Goal: Navigation & Orientation: Find specific page/section

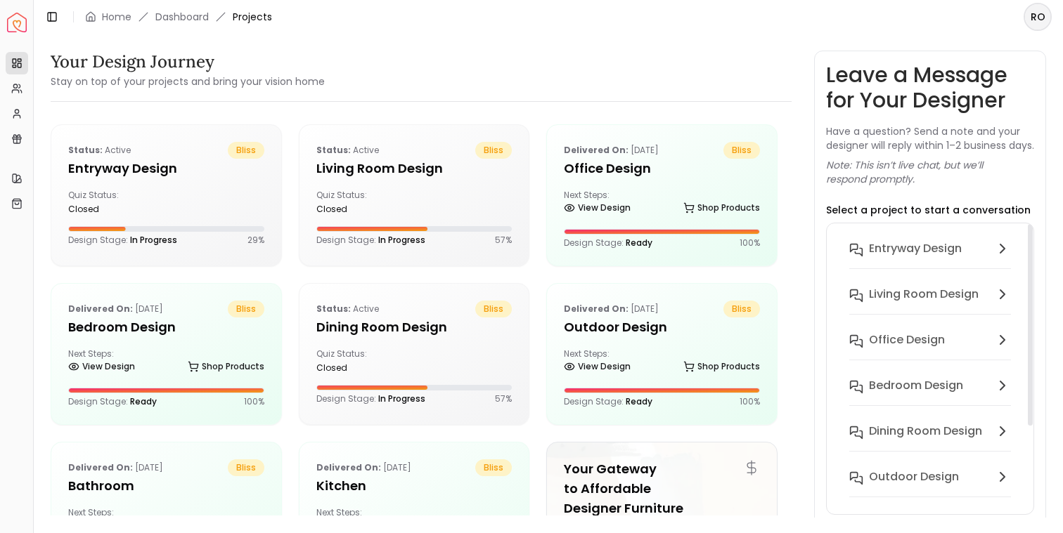
click at [910, 257] on h6 "entryway design" at bounding box center [915, 248] width 93 height 17
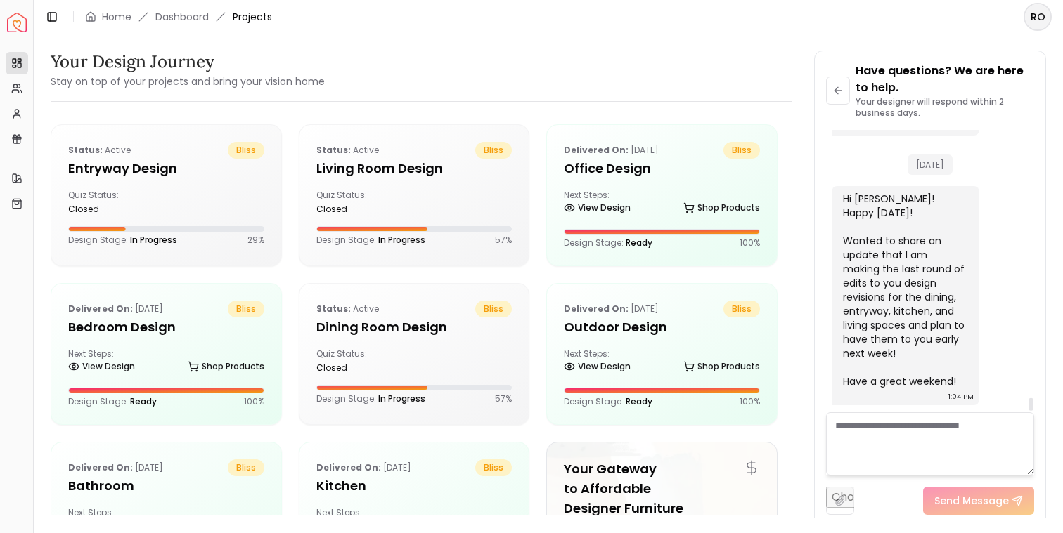
scroll to position [5873, 0]
click at [837, 86] on icon at bounding box center [837, 90] width 11 height 11
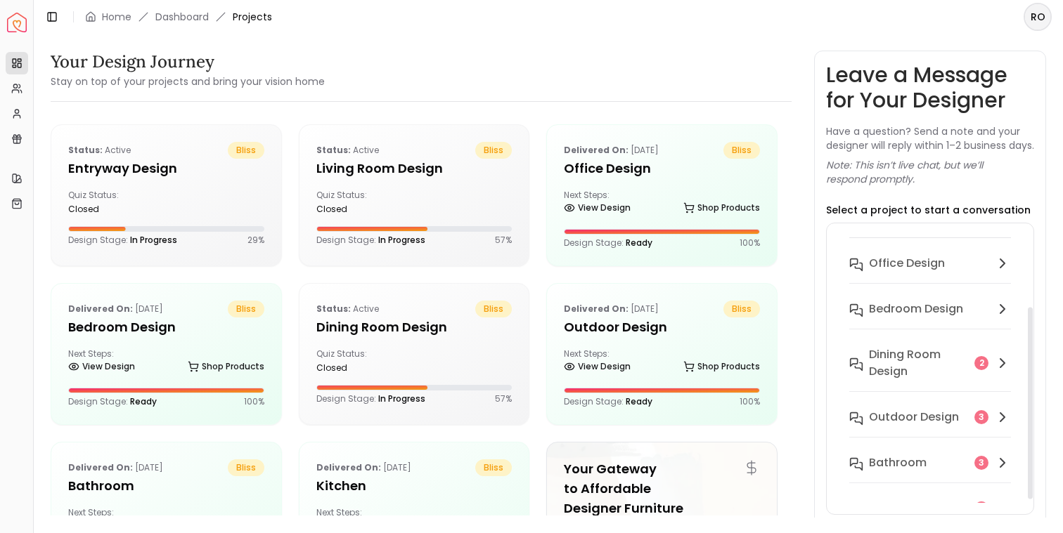
scroll to position [110, 0]
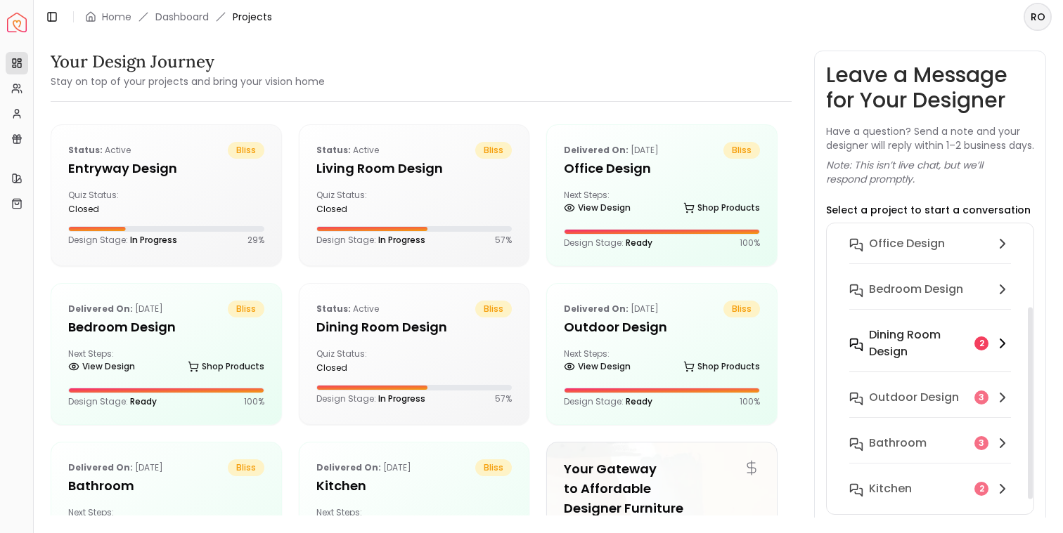
click at [908, 350] on h6 "Dining Room design" at bounding box center [919, 344] width 100 height 34
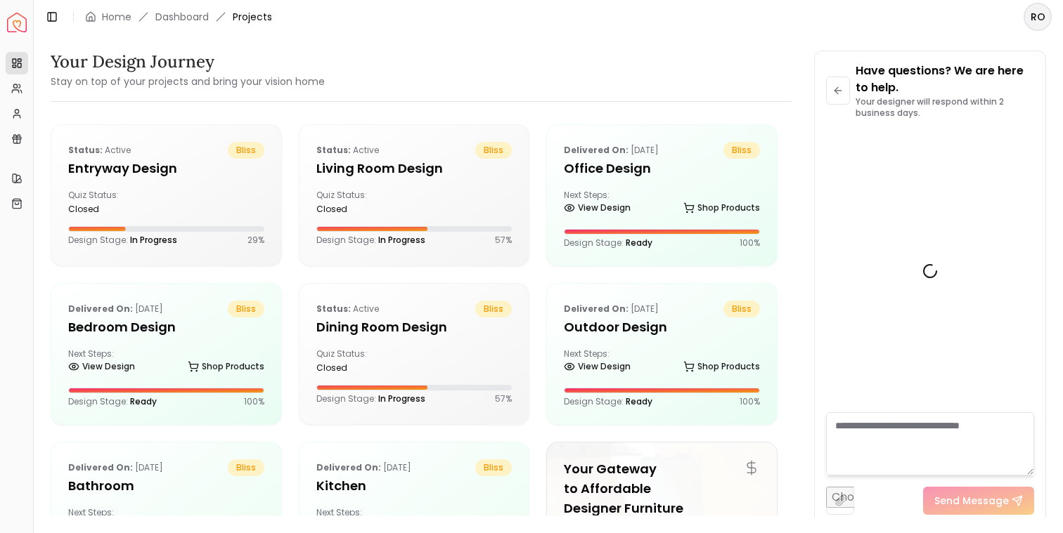
scroll to position [732, 0]
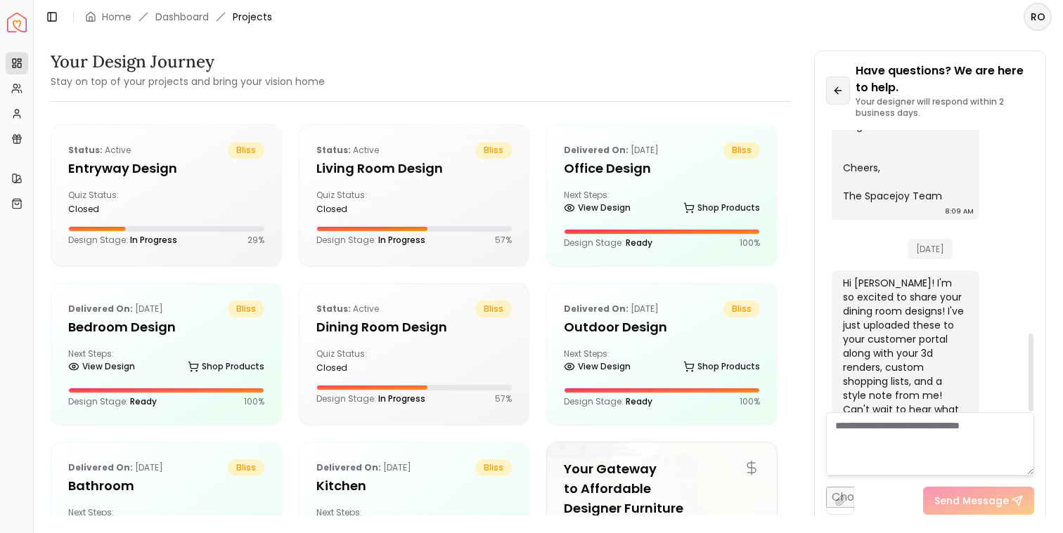
click at [839, 86] on icon at bounding box center [837, 90] width 11 height 11
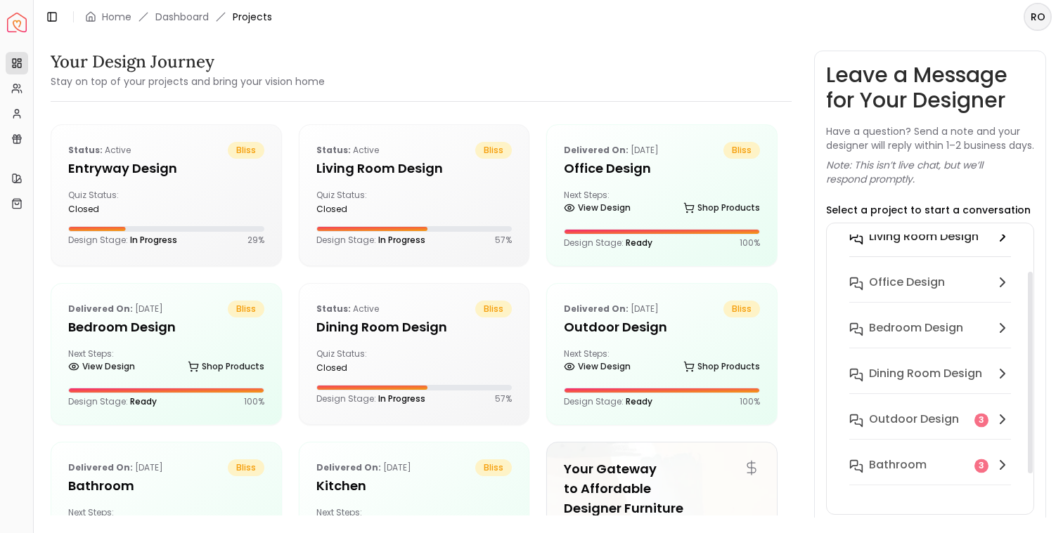
scroll to position [93, 0]
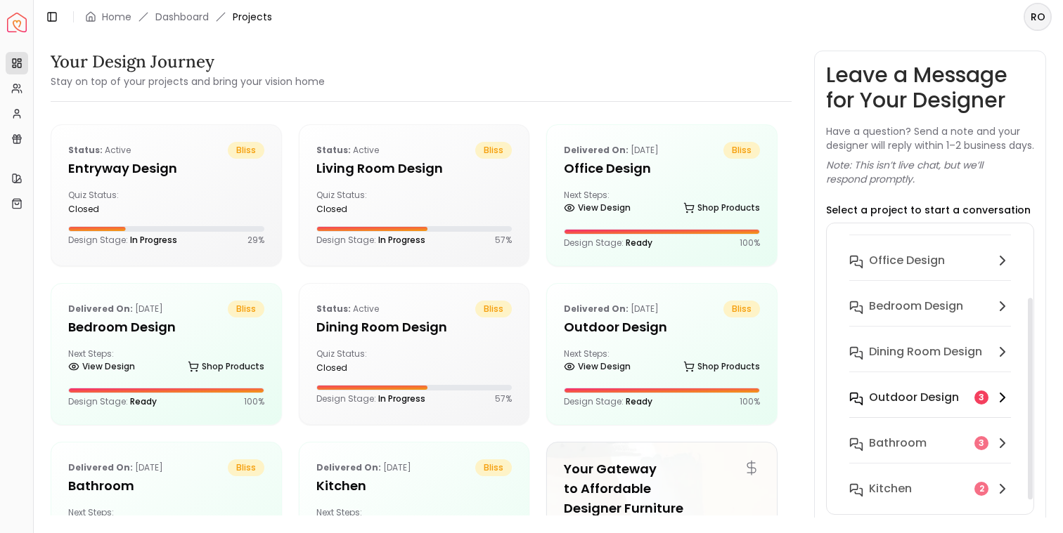
click at [914, 395] on h6 "Outdoor design" at bounding box center [914, 397] width 90 height 17
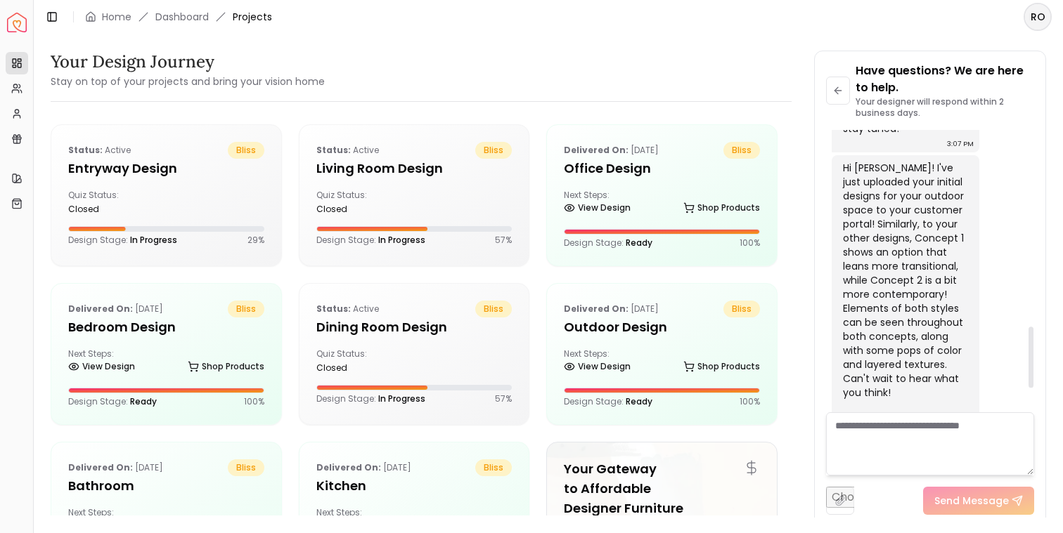
scroll to position [1011, 0]
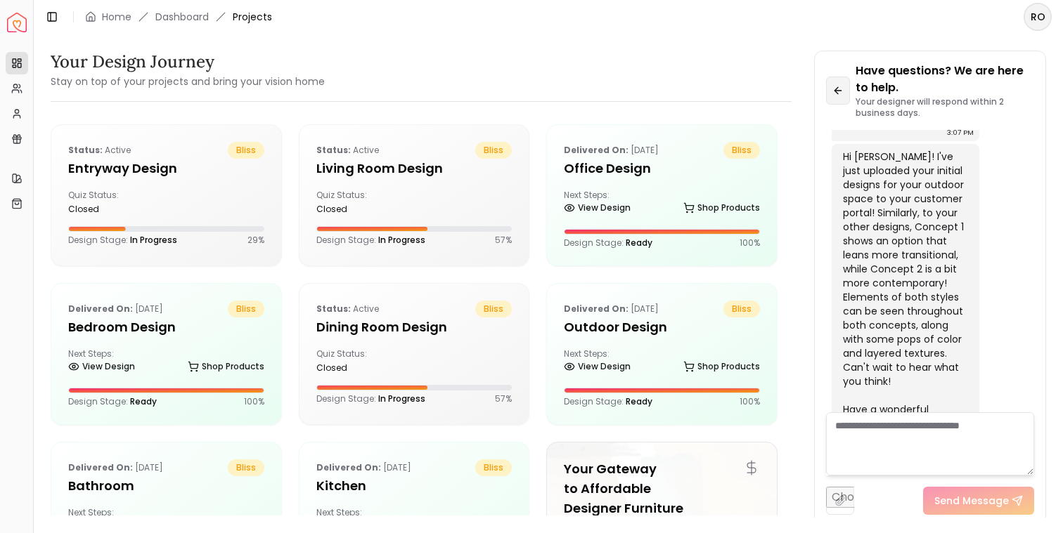
click at [840, 91] on icon at bounding box center [837, 91] width 6 height 0
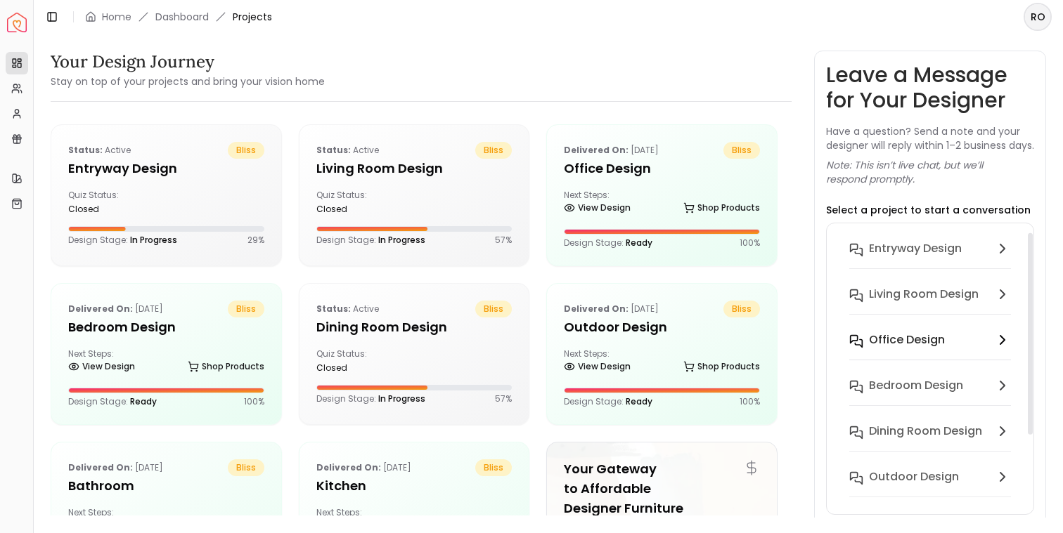
scroll to position [93, 0]
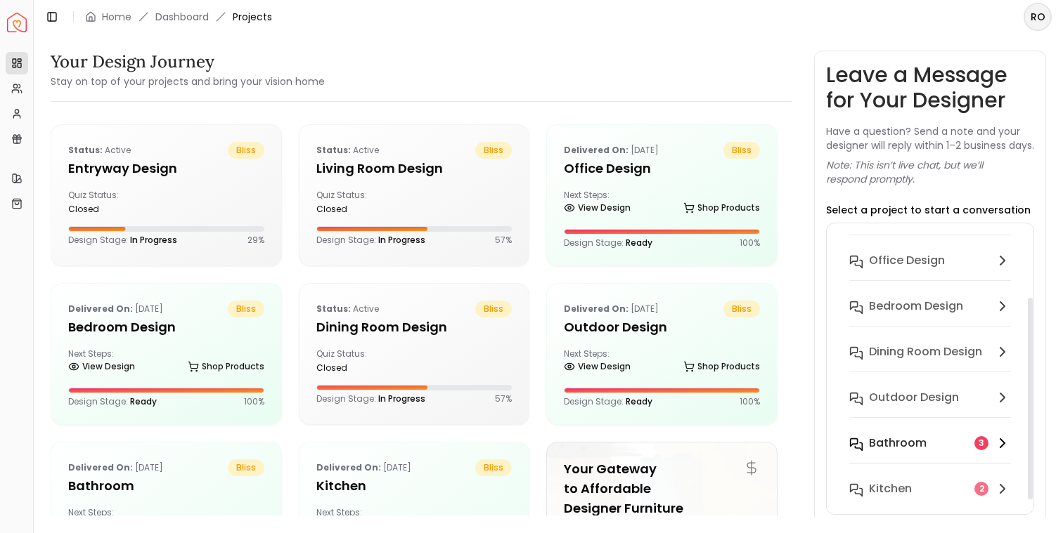
click at [947, 437] on div "Bathroom" at bounding box center [919, 443] width 100 height 17
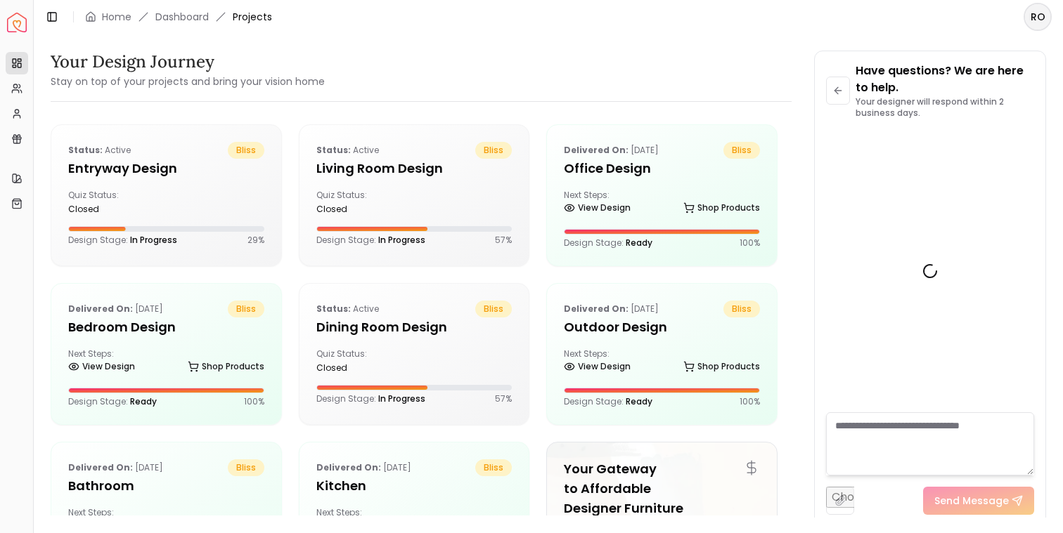
scroll to position [1261, 0]
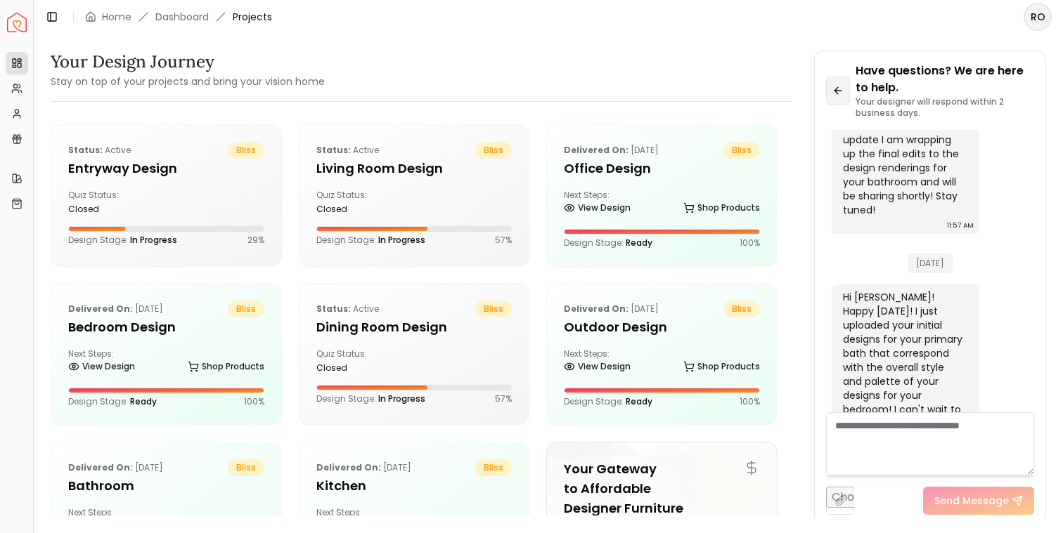
click at [839, 100] on button at bounding box center [838, 91] width 24 height 28
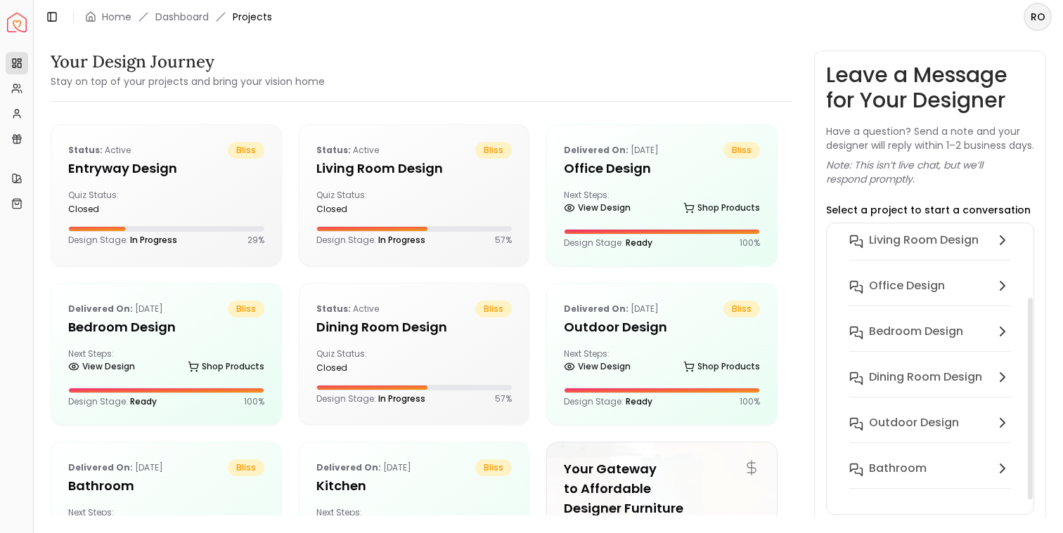
scroll to position [93, 0]
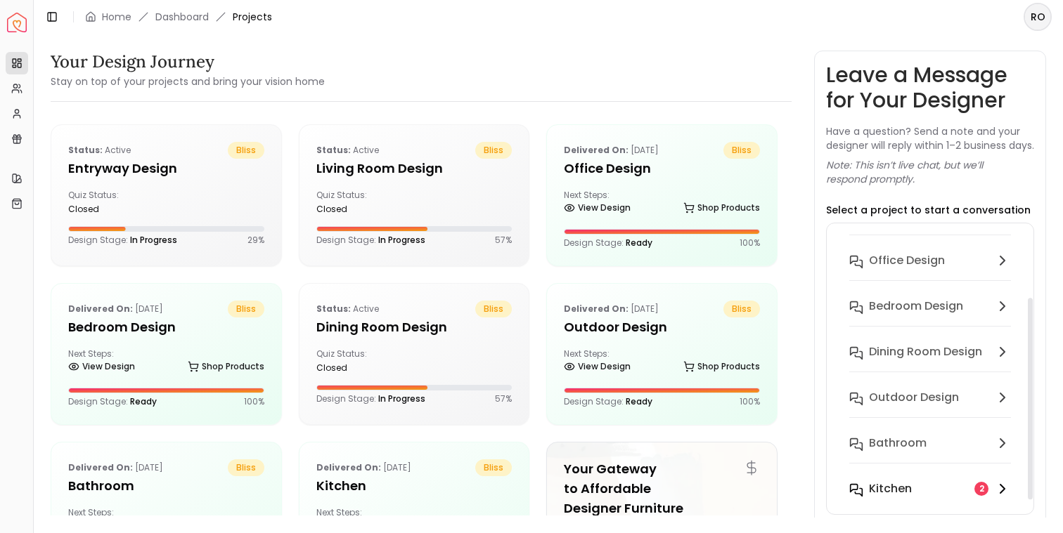
click at [919, 477] on button "Kitchen 2" at bounding box center [930, 489] width 184 height 28
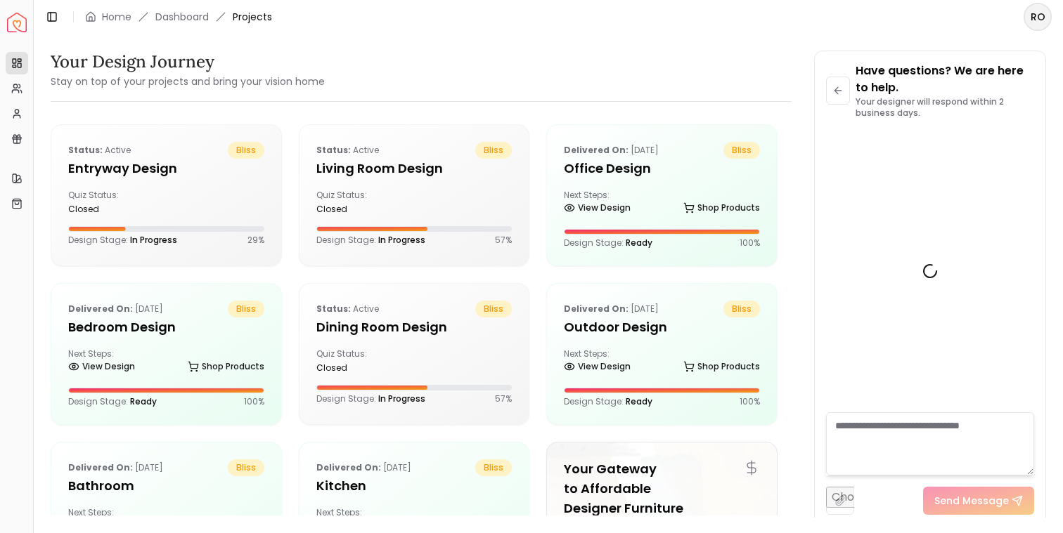
scroll to position [2224, 0]
